Goal: Task Accomplishment & Management: Use online tool/utility

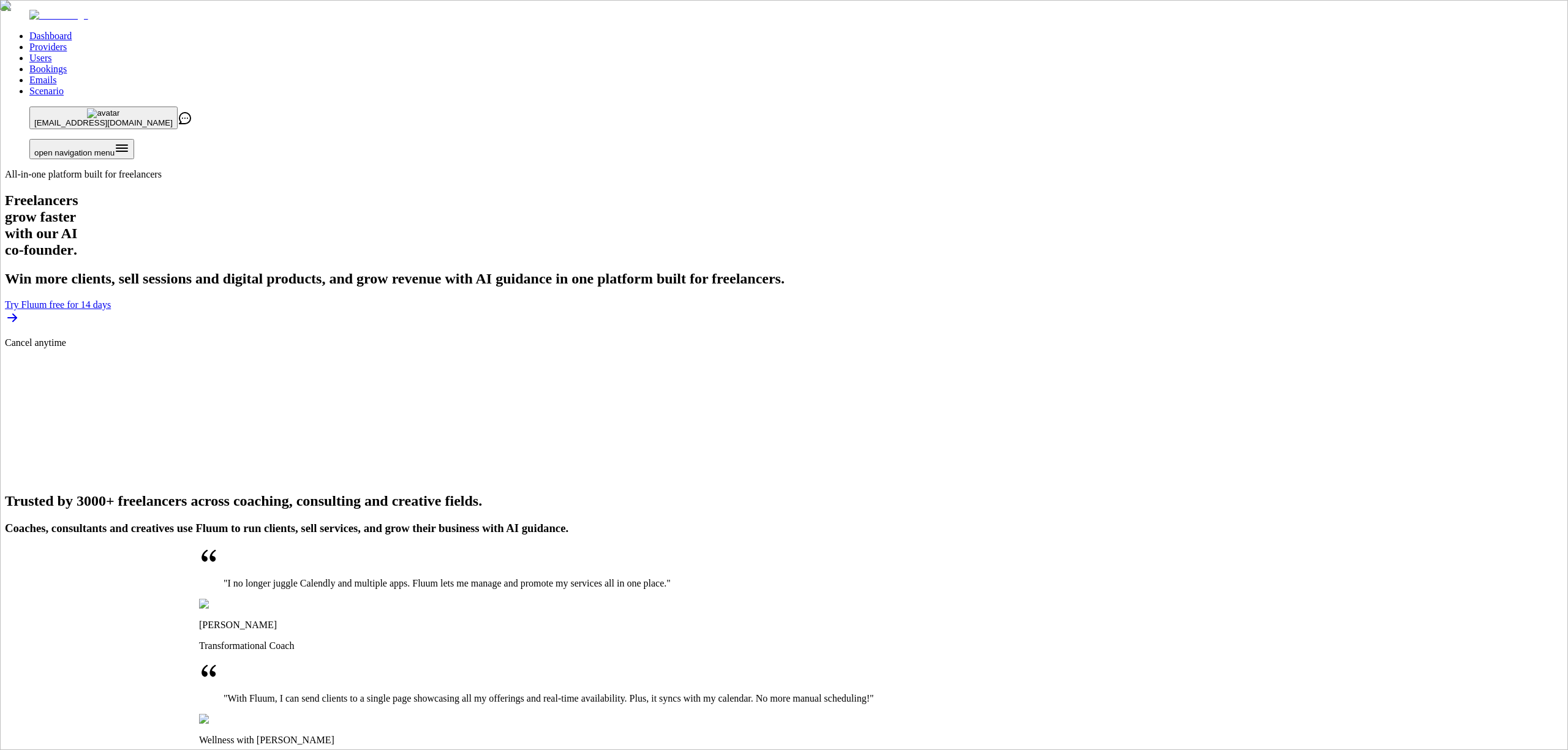
click at [67, 42] on link "Providers" at bounding box center [48, 47] width 37 height 10
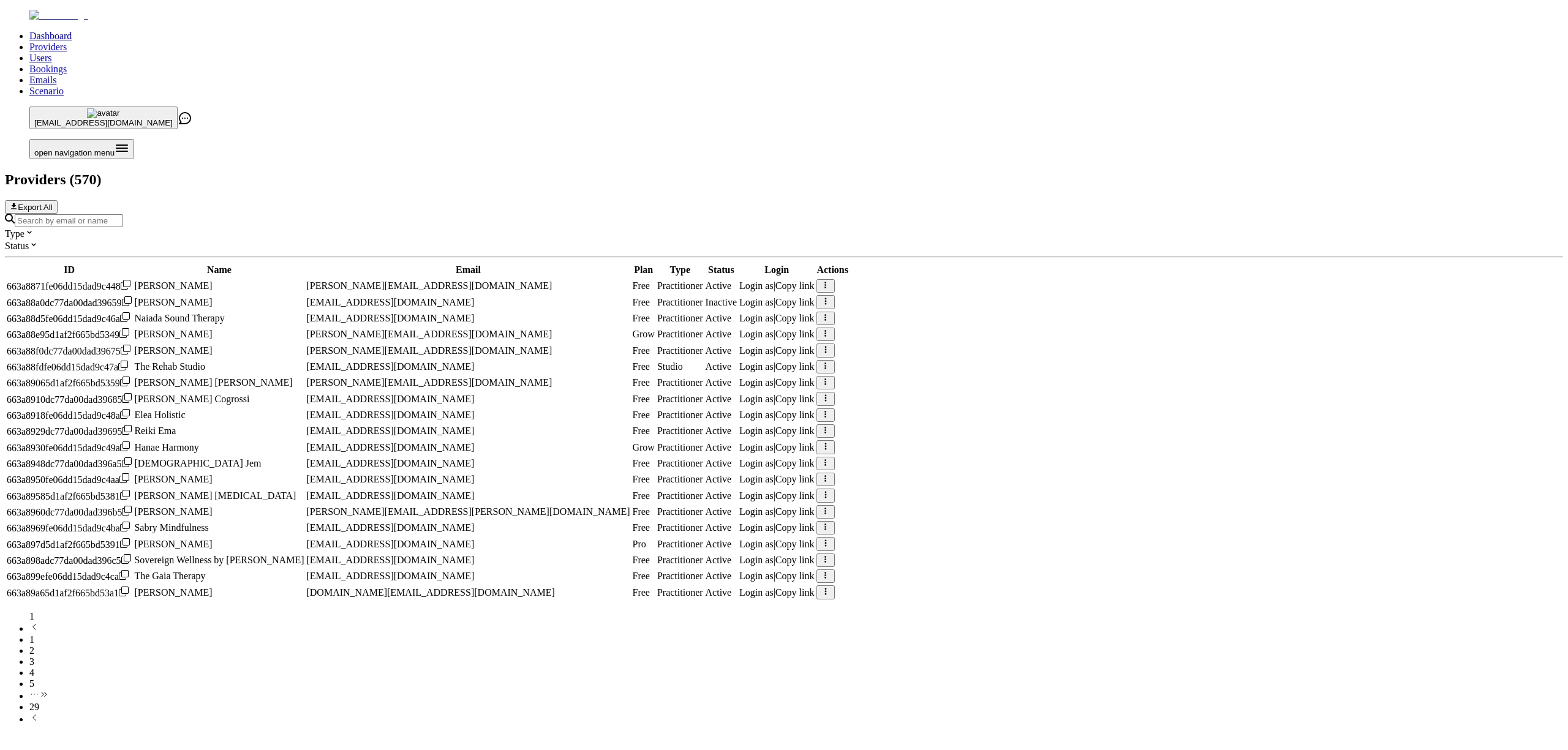
click at [123, 214] on input "Search by email or name" at bounding box center [69, 221] width 109 height 13
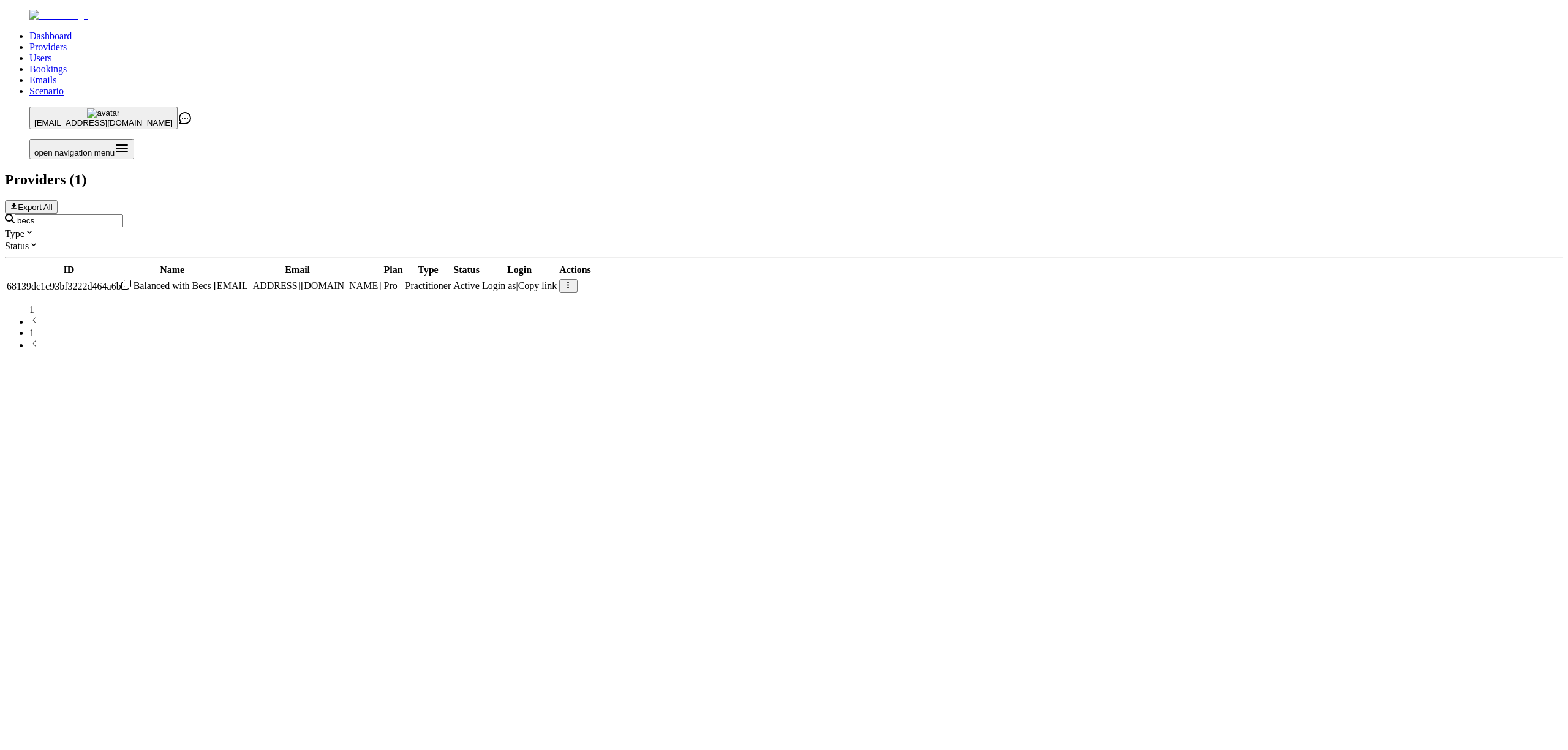
type input "becs"
click at [516, 281] on span "Login as" at bounding box center [499, 286] width 34 height 10
click at [64, 86] on link "Scenario" at bounding box center [47, 90] width 34 height 10
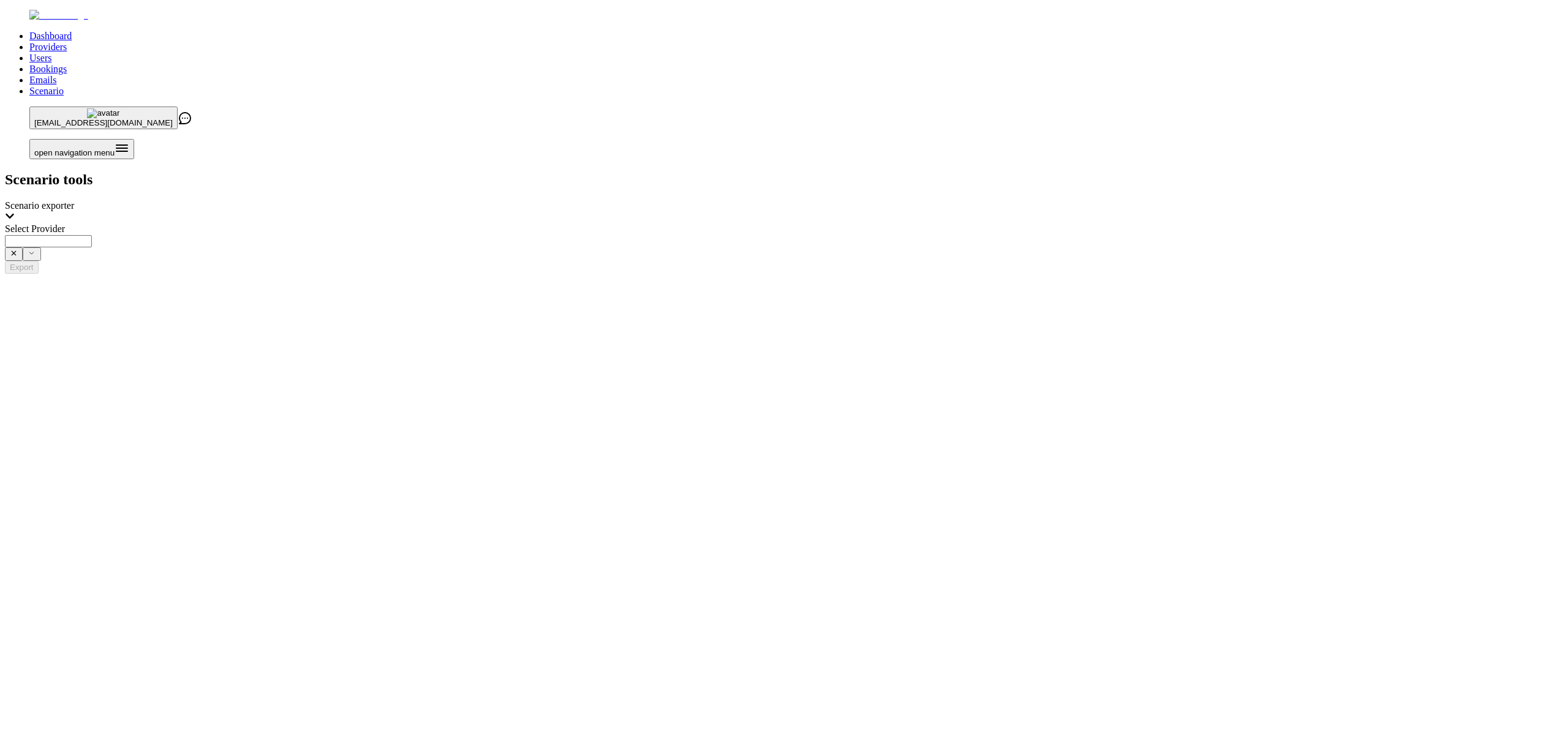
click at [92, 235] on input "Select Provider" at bounding box center [48, 241] width 87 height 12
click at [524, 157] on span "Balanced with Becs ([EMAIL_ADDRESS][DOMAIN_NAME])" at bounding box center [396, 157] width 254 height 10
type input "**********"
click at [39, 261] on button "Export" at bounding box center [21, 267] width 33 height 13
